Goal: Task Accomplishment & Management: Use online tool/utility

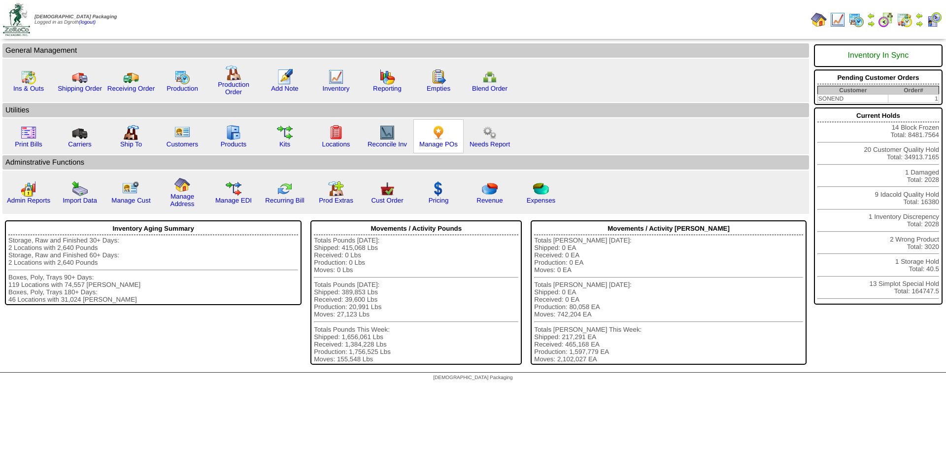
click at [438, 129] on img at bounding box center [438, 133] width 16 height 16
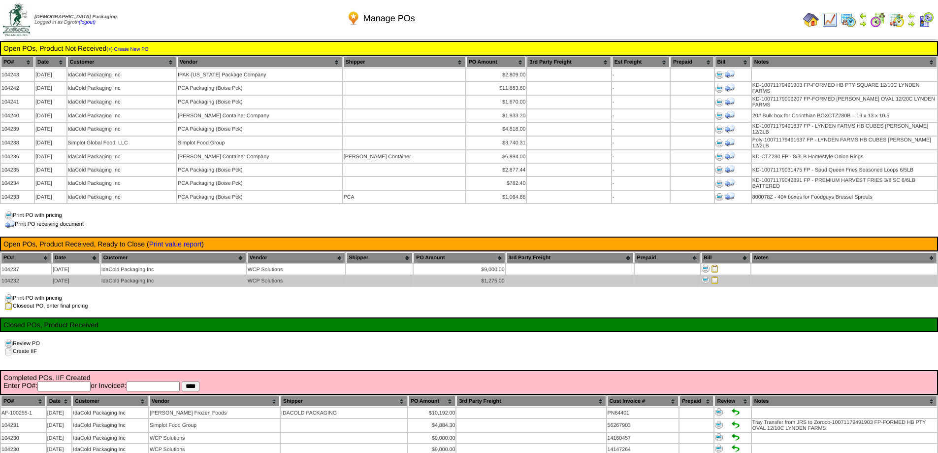
click at [715, 276] on img at bounding box center [715, 280] width 8 height 8
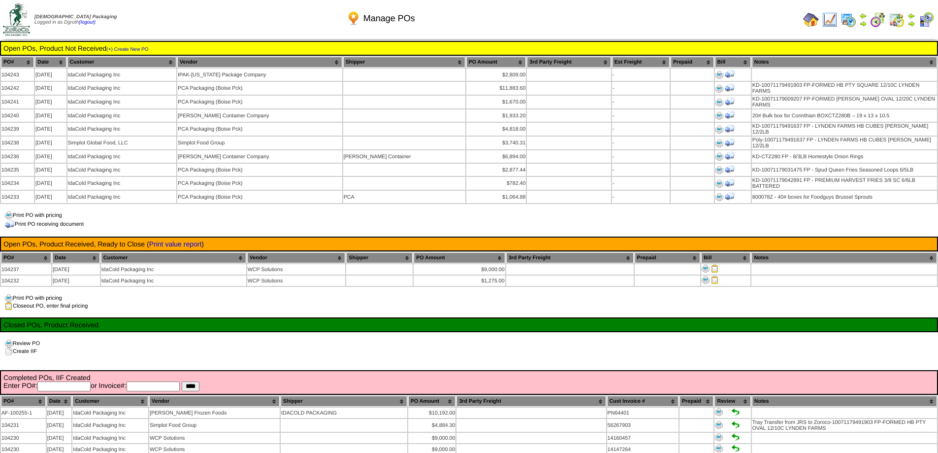
click at [810, 17] on img at bounding box center [811, 20] width 16 height 16
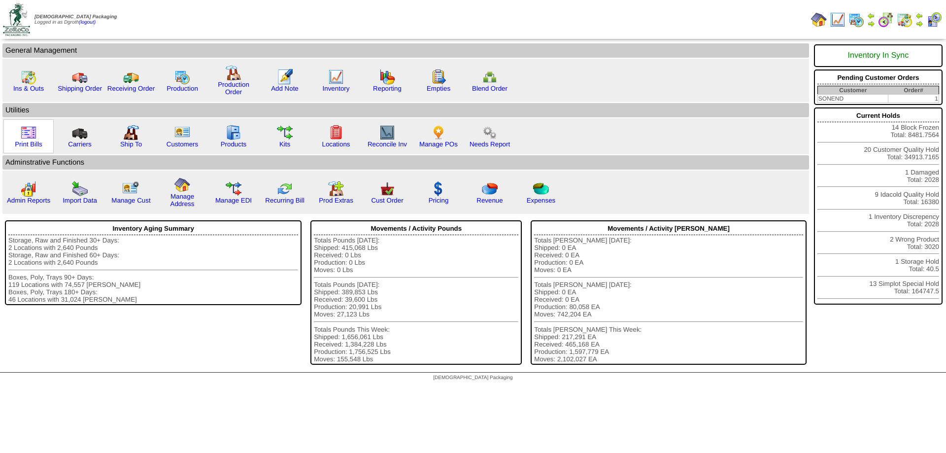
click at [21, 136] on img at bounding box center [29, 133] width 16 height 16
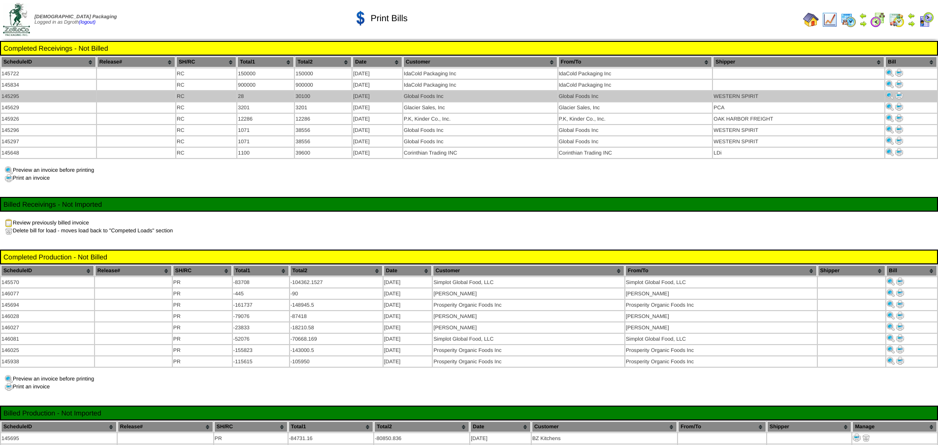
click at [897, 92] on img at bounding box center [899, 96] width 8 height 8
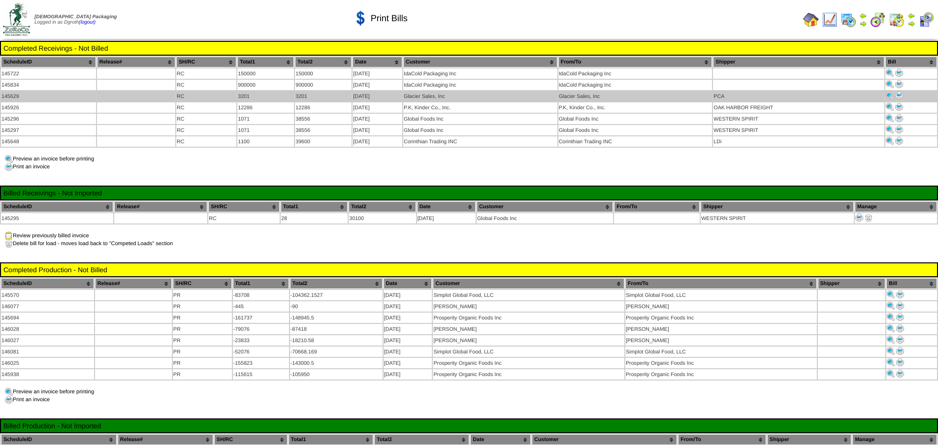
click at [899, 95] on img at bounding box center [899, 96] width 8 height 8
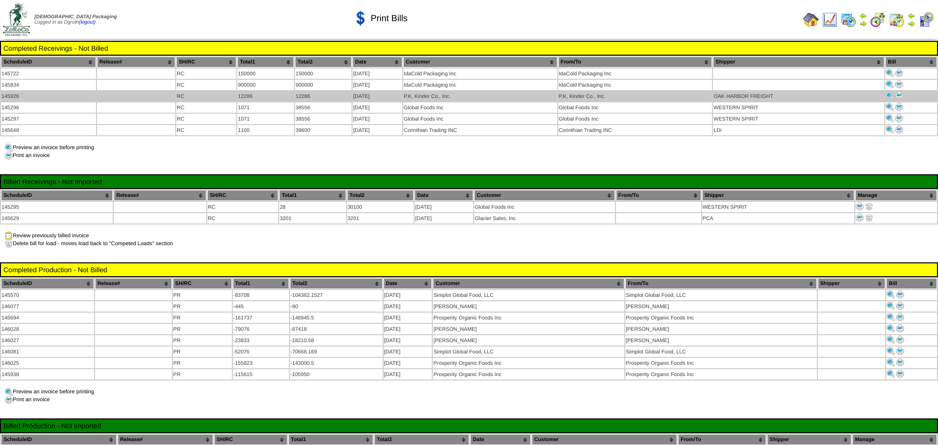
click at [900, 96] on img at bounding box center [899, 96] width 8 height 8
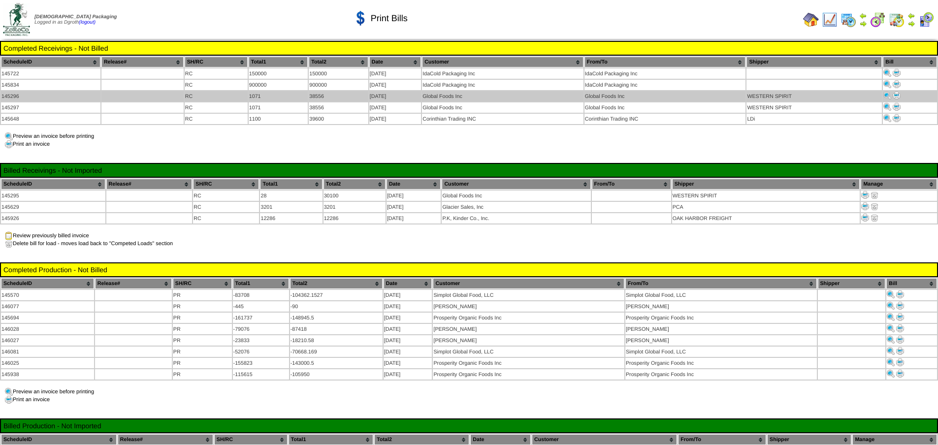
click at [897, 95] on img at bounding box center [897, 96] width 8 height 8
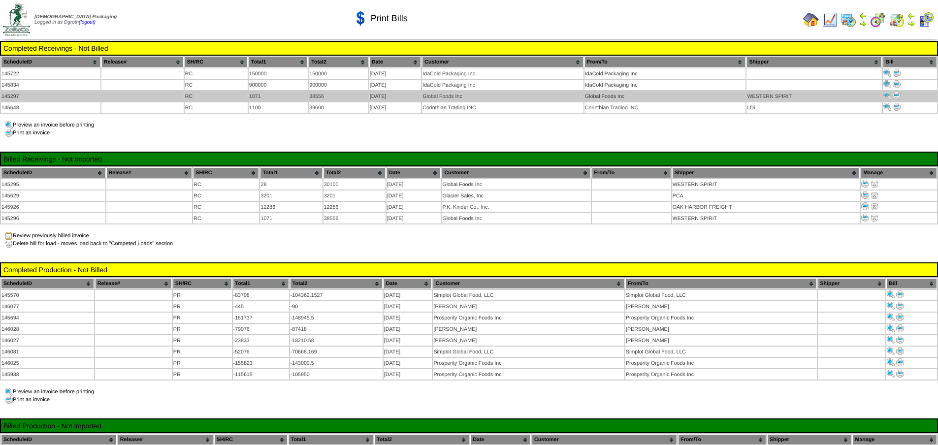
click at [900, 94] on img at bounding box center [897, 96] width 8 height 8
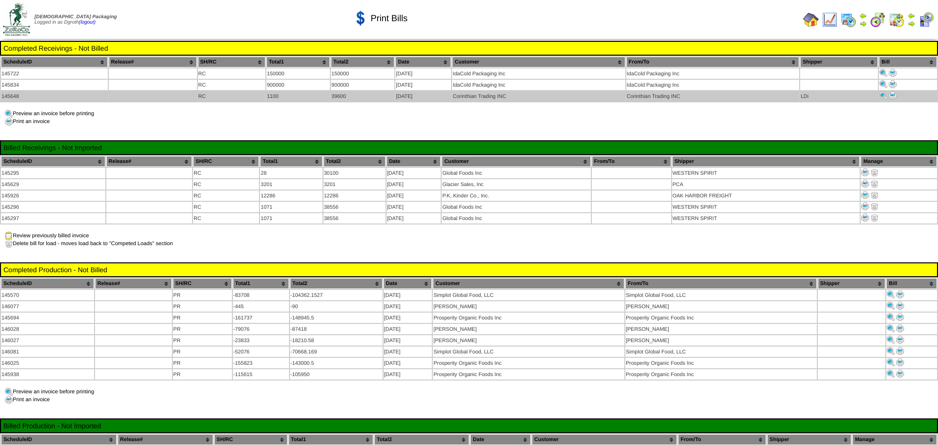
click at [895, 92] on img at bounding box center [893, 96] width 8 height 8
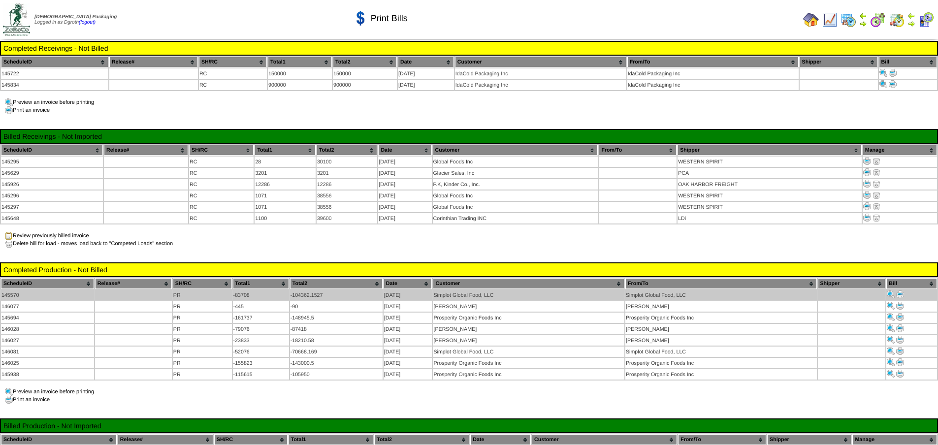
click at [902, 291] on img at bounding box center [900, 295] width 8 height 8
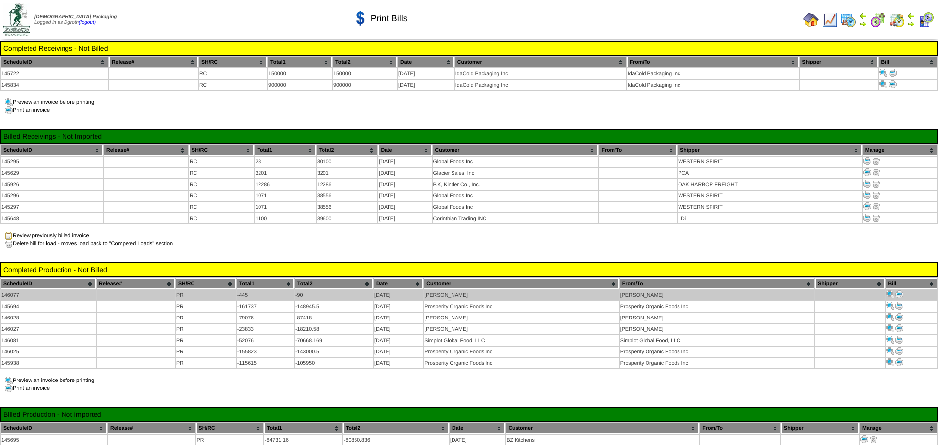
click at [900, 291] on img at bounding box center [899, 295] width 8 height 8
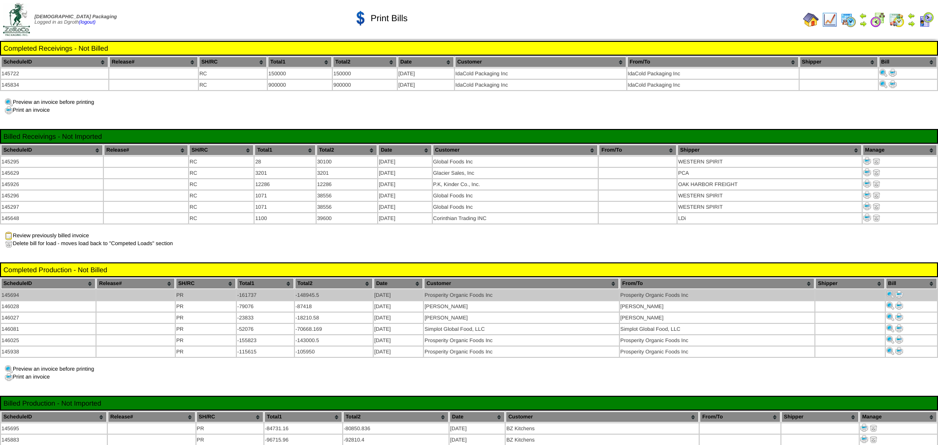
click at [903, 291] on img at bounding box center [899, 295] width 8 height 8
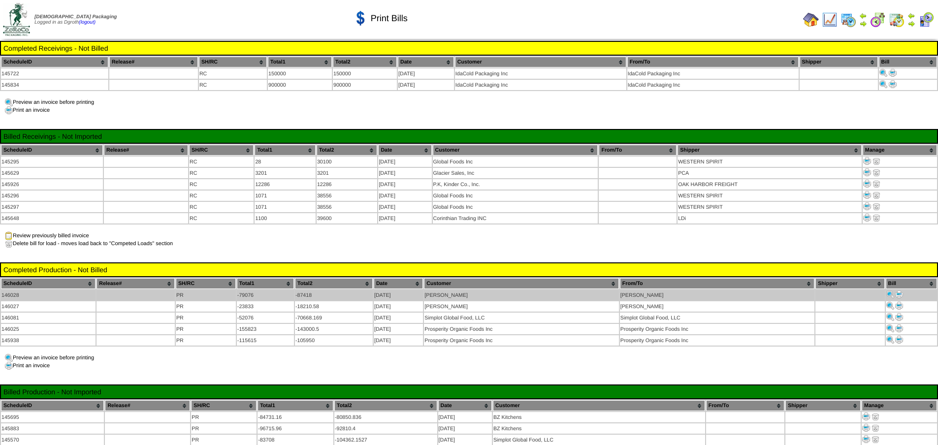
click at [900, 291] on img at bounding box center [899, 295] width 8 height 8
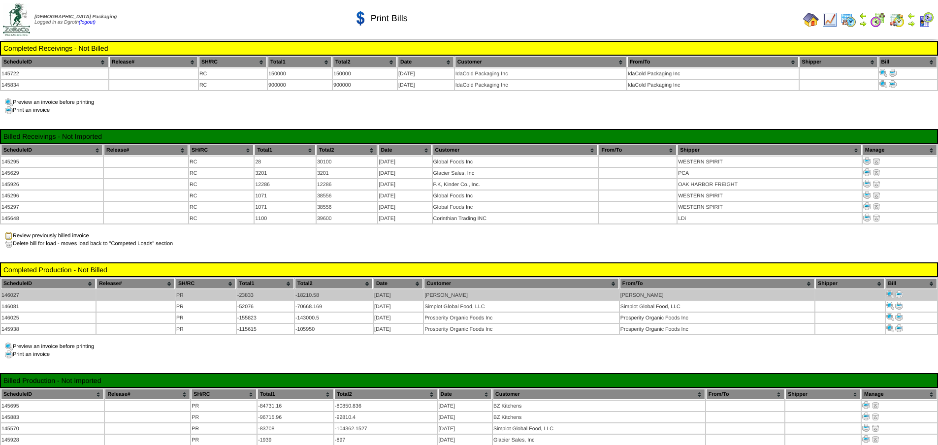
click at [900, 291] on img at bounding box center [899, 295] width 8 height 8
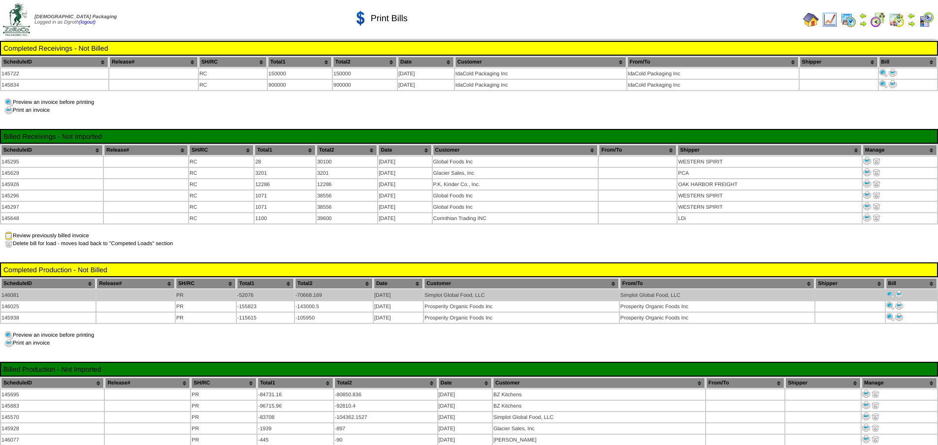
click at [899, 291] on img at bounding box center [899, 295] width 8 height 8
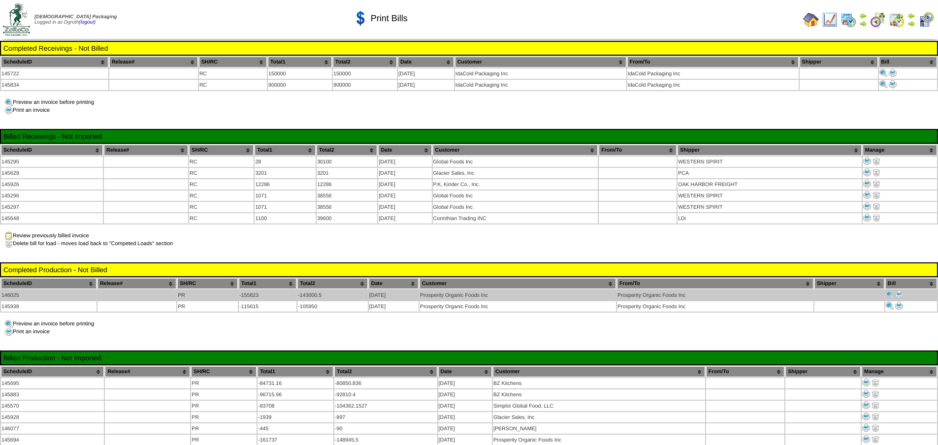
click at [899, 291] on img at bounding box center [899, 295] width 8 height 8
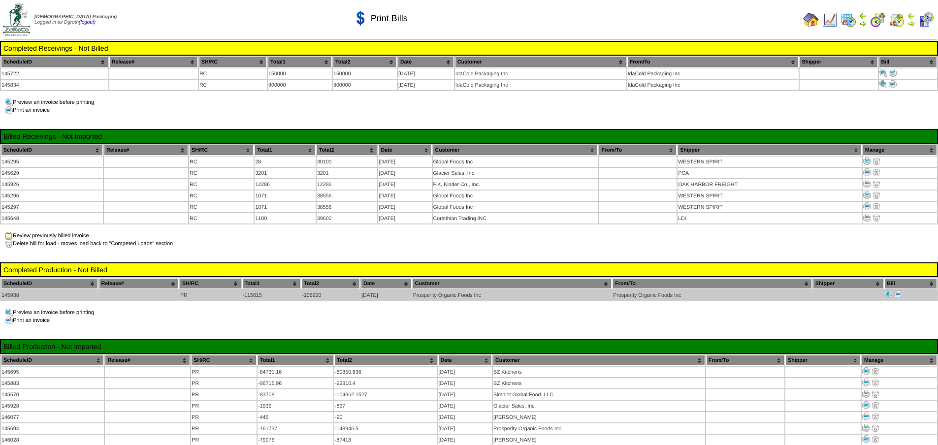
click at [899, 291] on img at bounding box center [898, 295] width 8 height 8
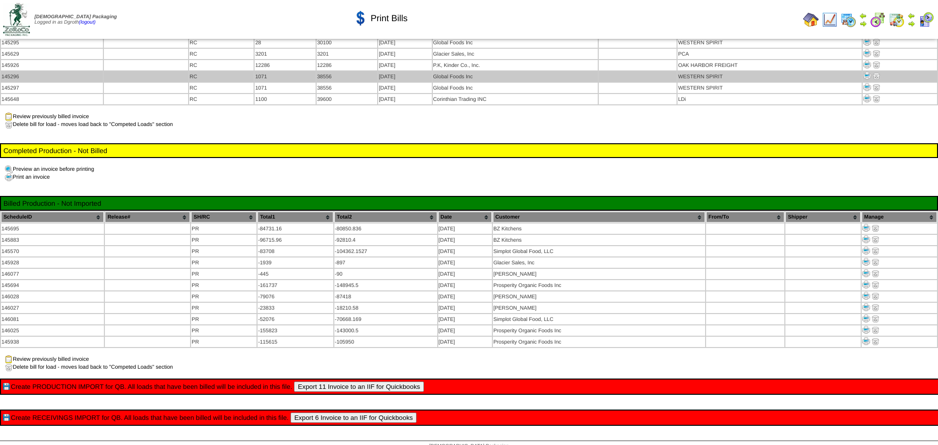
scroll to position [70, 0]
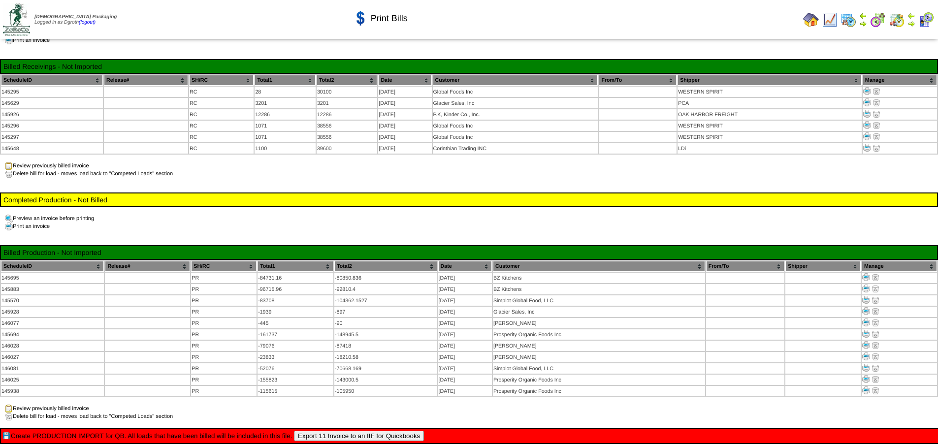
click at [809, 18] on img at bounding box center [811, 20] width 16 height 16
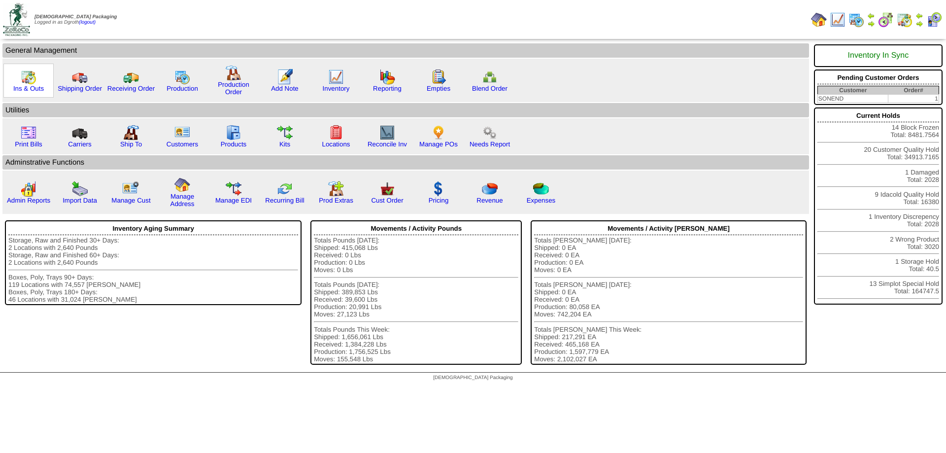
click at [23, 81] on img at bounding box center [29, 77] width 16 height 16
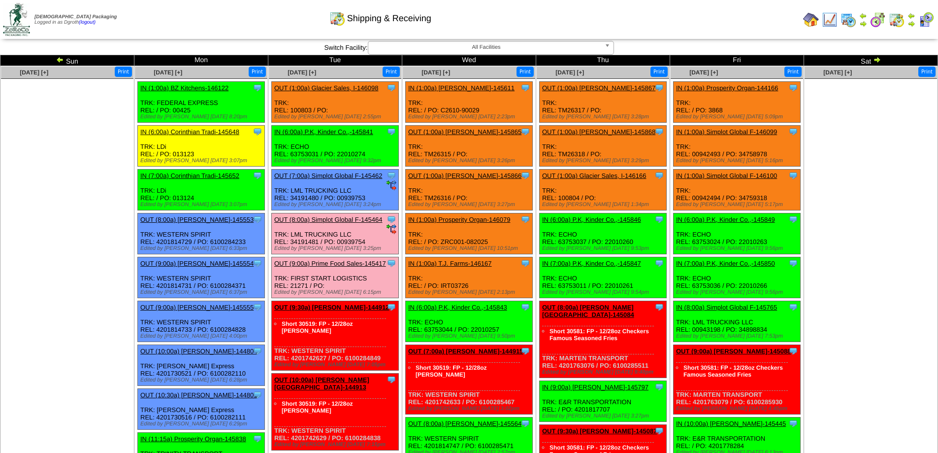
click at [96, 24] on link "(logout)" at bounding box center [87, 22] width 17 height 5
